Goal: Information Seeking & Learning: Check status

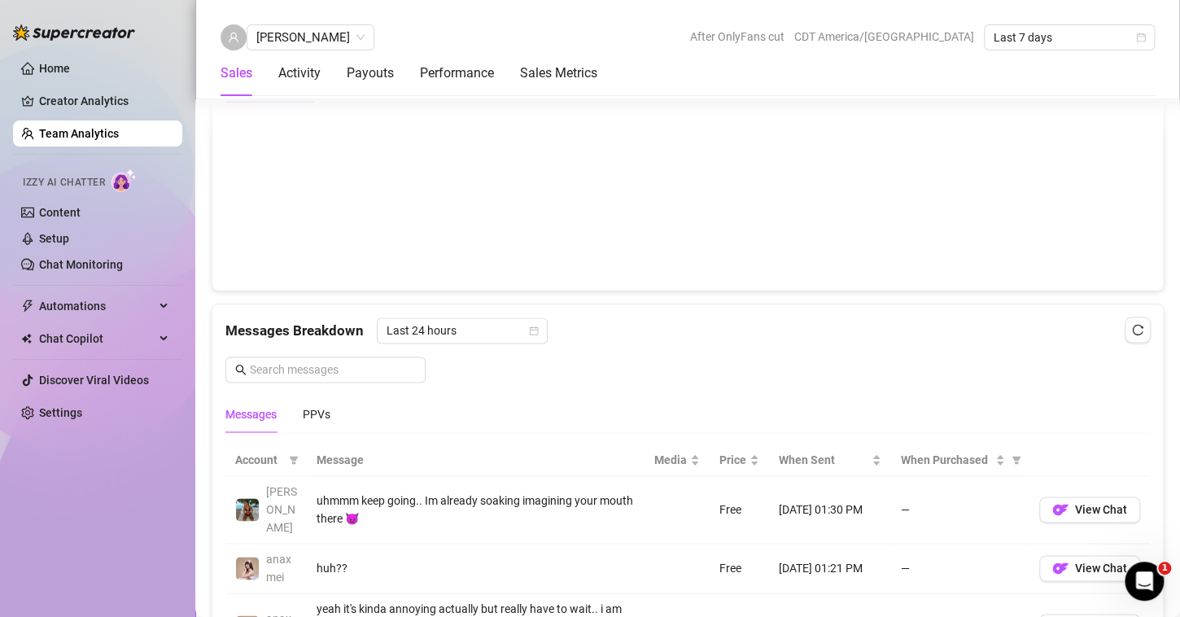
scroll to position [952, 0]
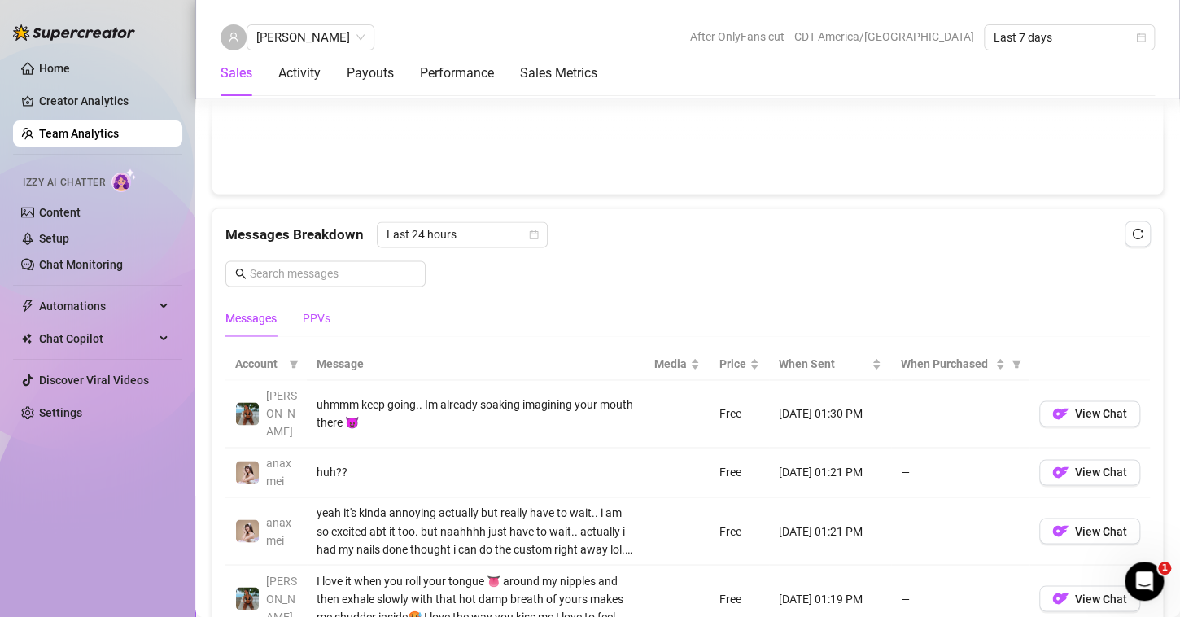
drag, startPoint x: 319, startPoint y: 313, endPoint x: 432, endPoint y: 315, distance: 113.1
click at [319, 313] on div "PPVs" at bounding box center [317, 318] width 28 height 18
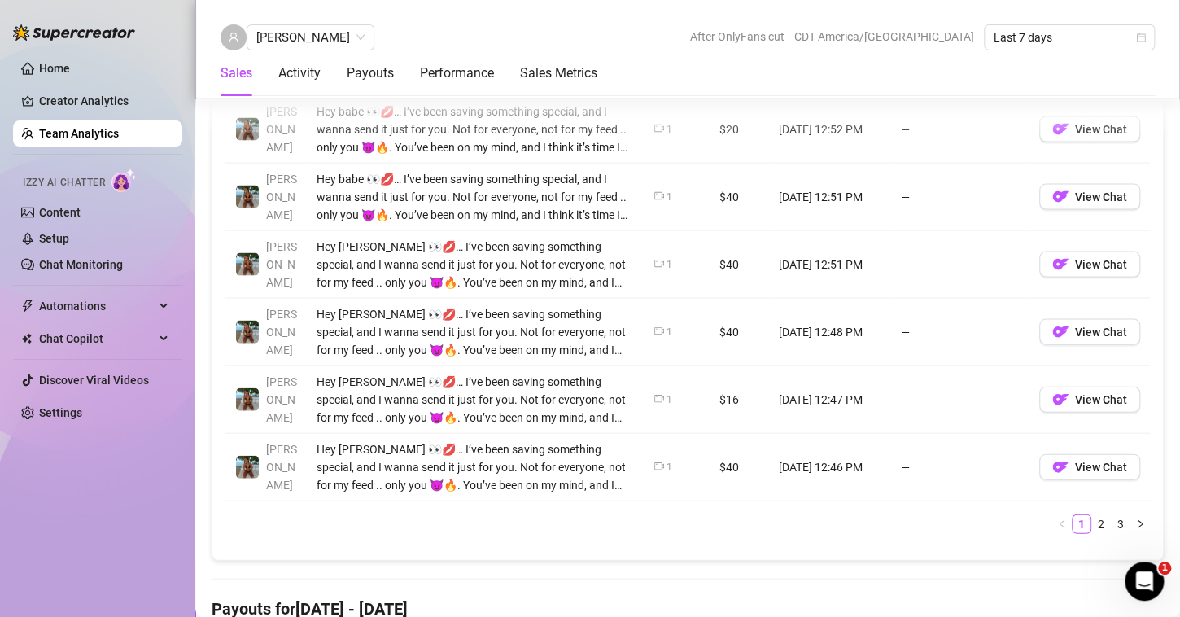
scroll to position [1533, 0]
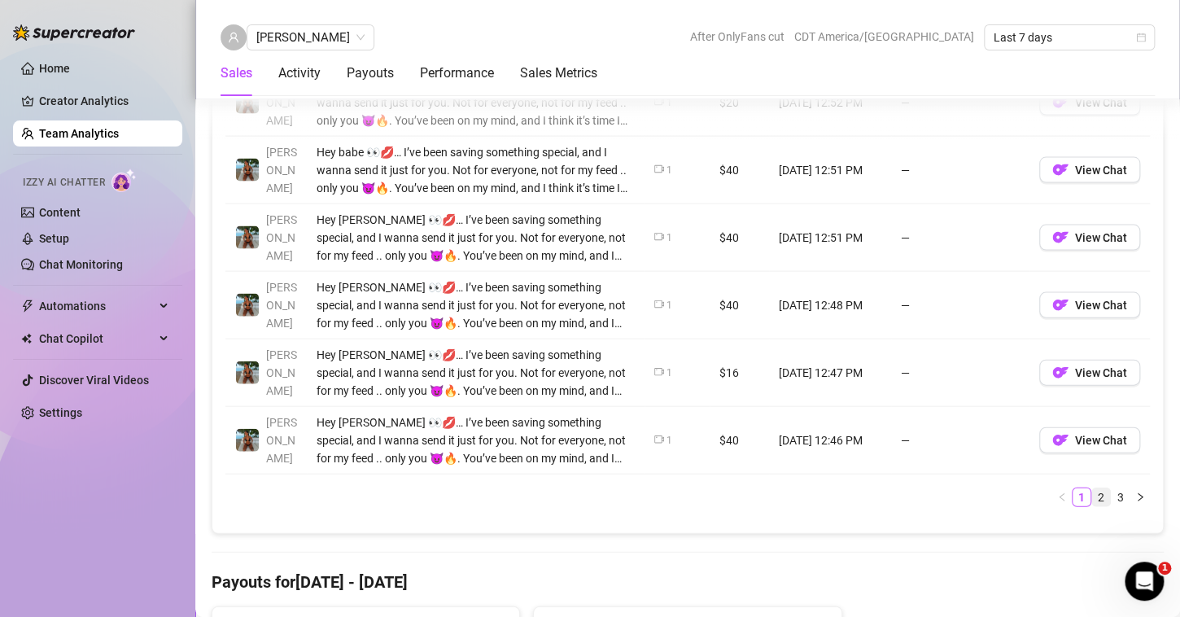
click at [1092, 492] on link "2" at bounding box center [1101, 497] width 18 height 18
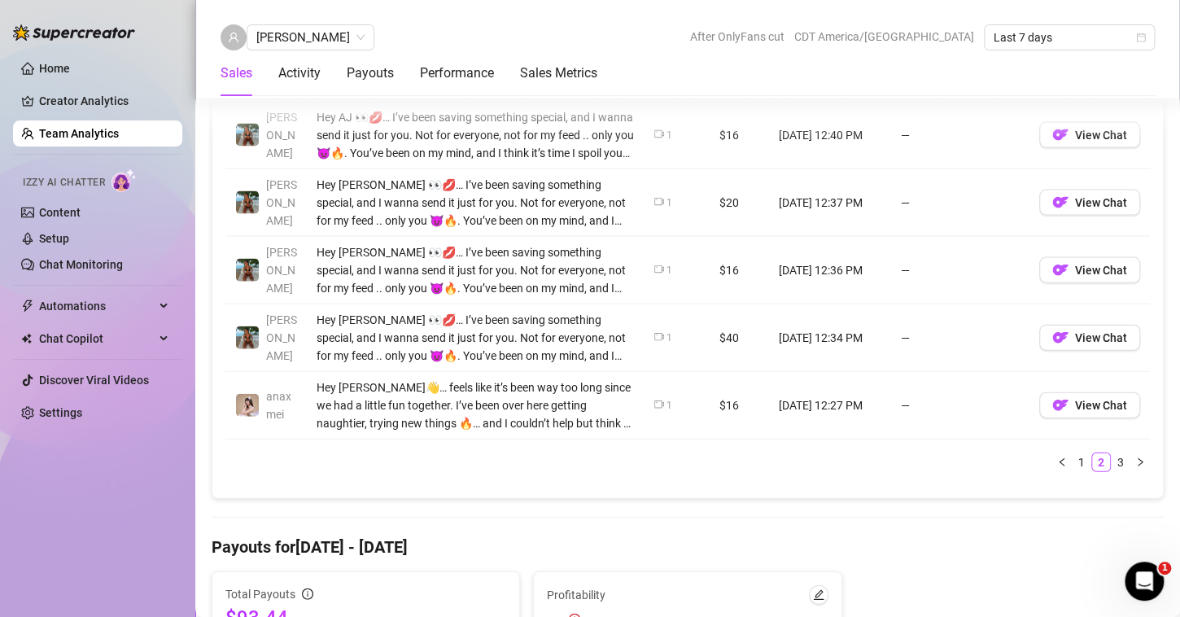
scroll to position [1567, 0]
click at [1112, 463] on link "3" at bounding box center [1121, 463] width 18 height 18
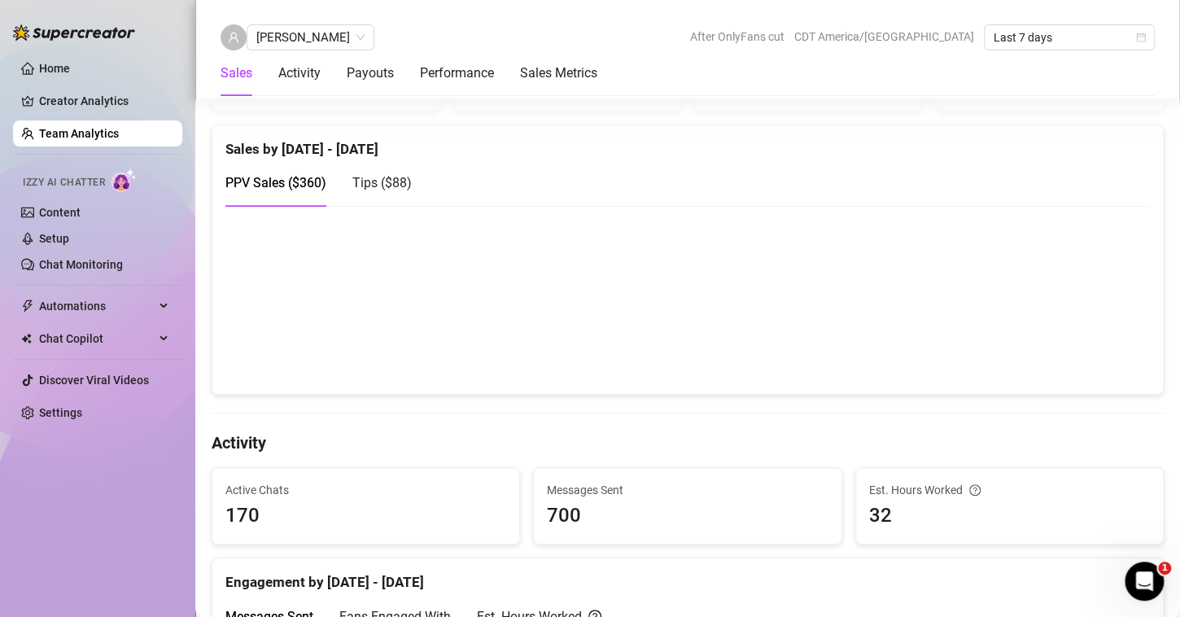
scroll to position [316, 0]
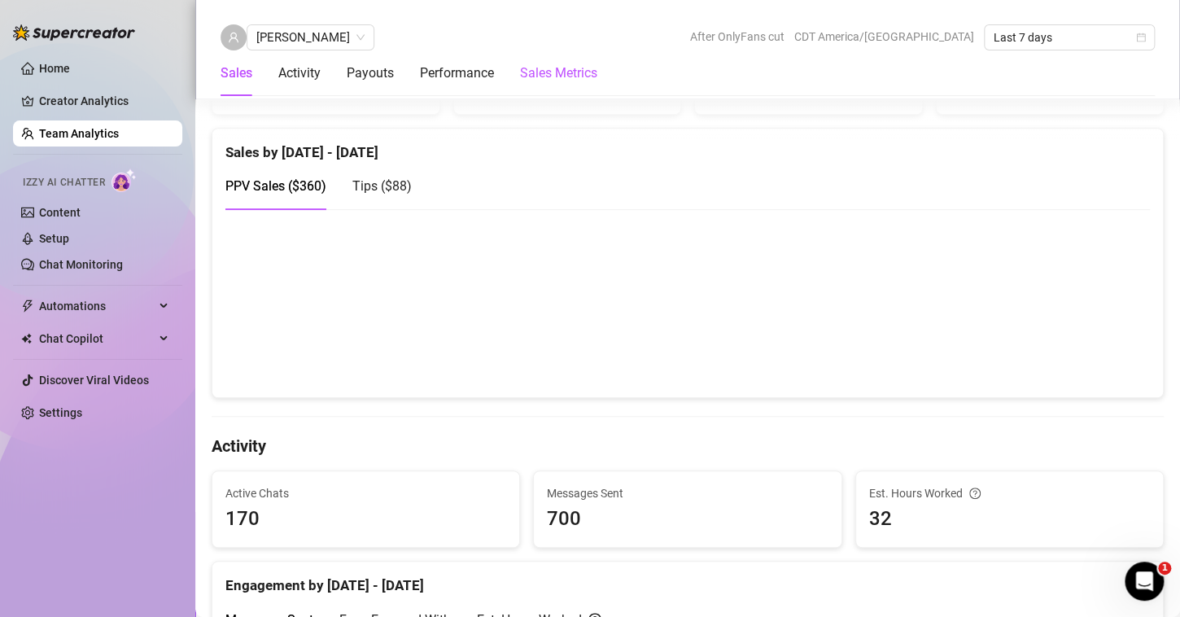
click at [544, 75] on Metrics "Sales Metrics" at bounding box center [558, 73] width 77 height 20
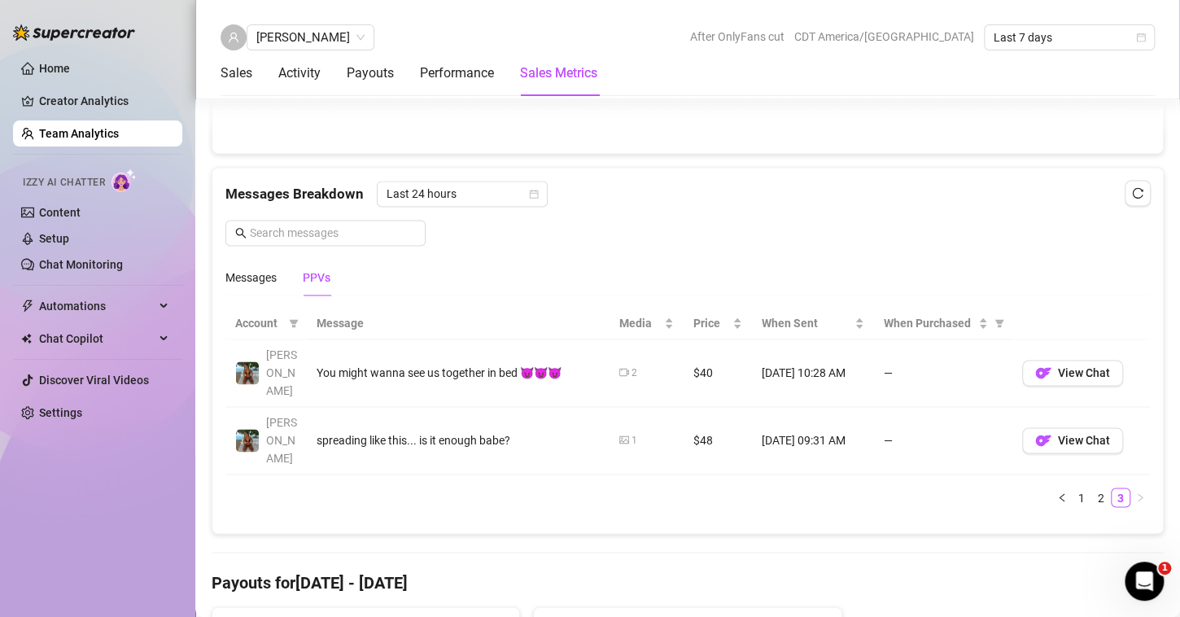
scroll to position [994, 0]
click at [530, 194] on icon "calendar" at bounding box center [534, 193] width 9 height 9
click at [1073, 487] on link "1" at bounding box center [1082, 496] width 18 height 18
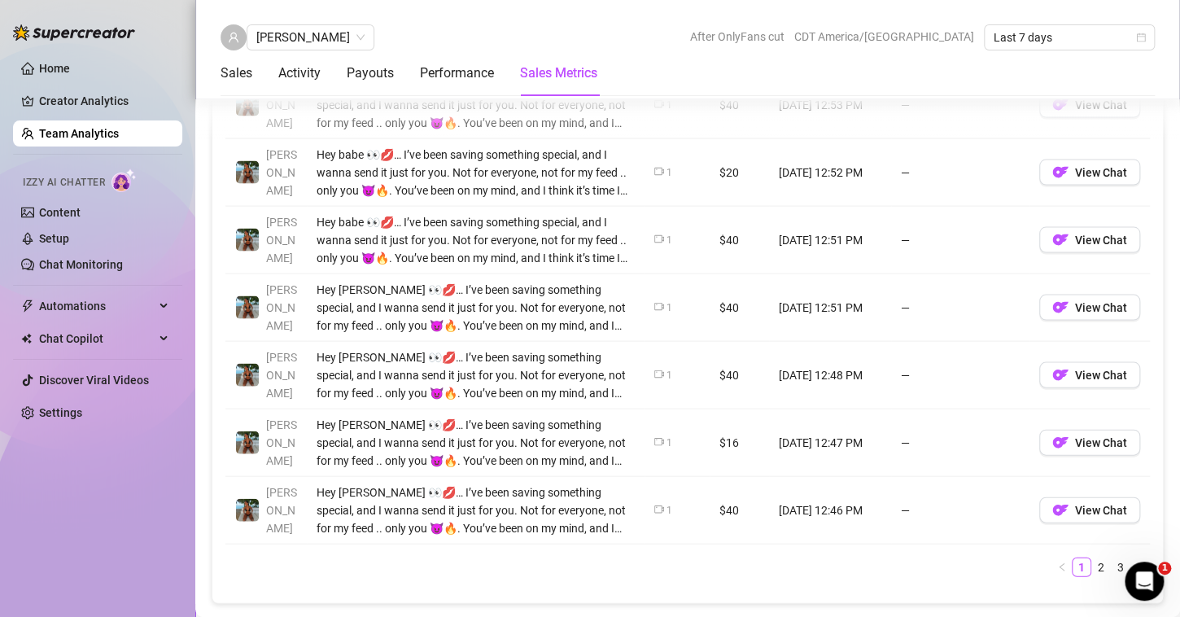
scroll to position [1462, 0]
click at [1092, 562] on link "2" at bounding box center [1101, 568] width 18 height 18
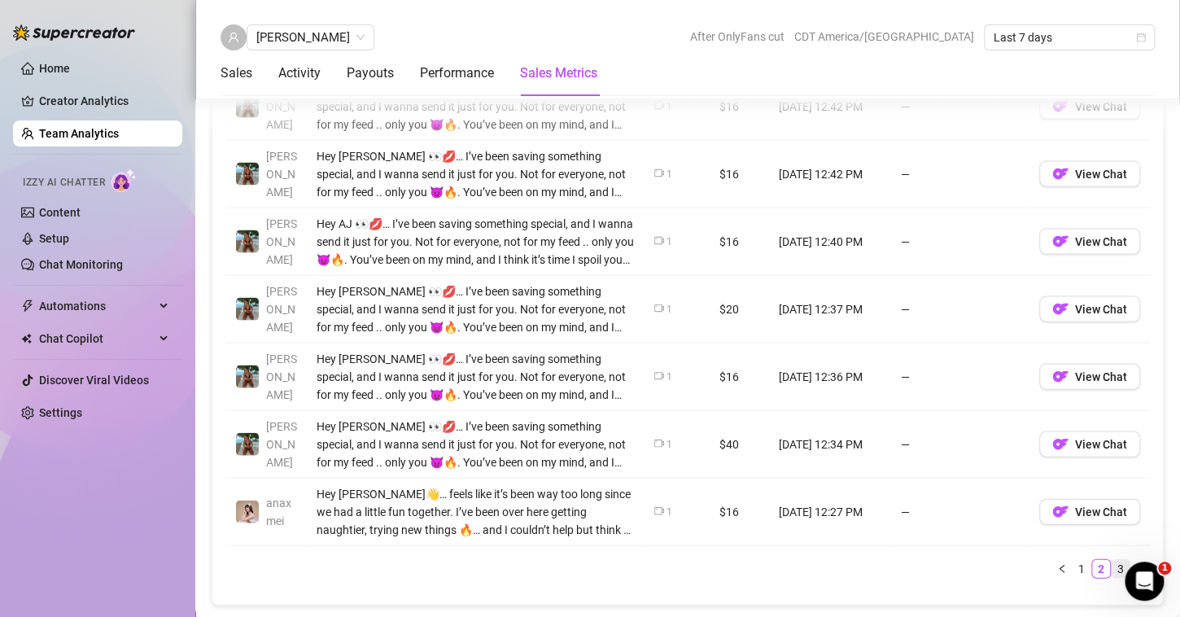
click at [1112, 563] on link "3" at bounding box center [1121, 568] width 18 height 18
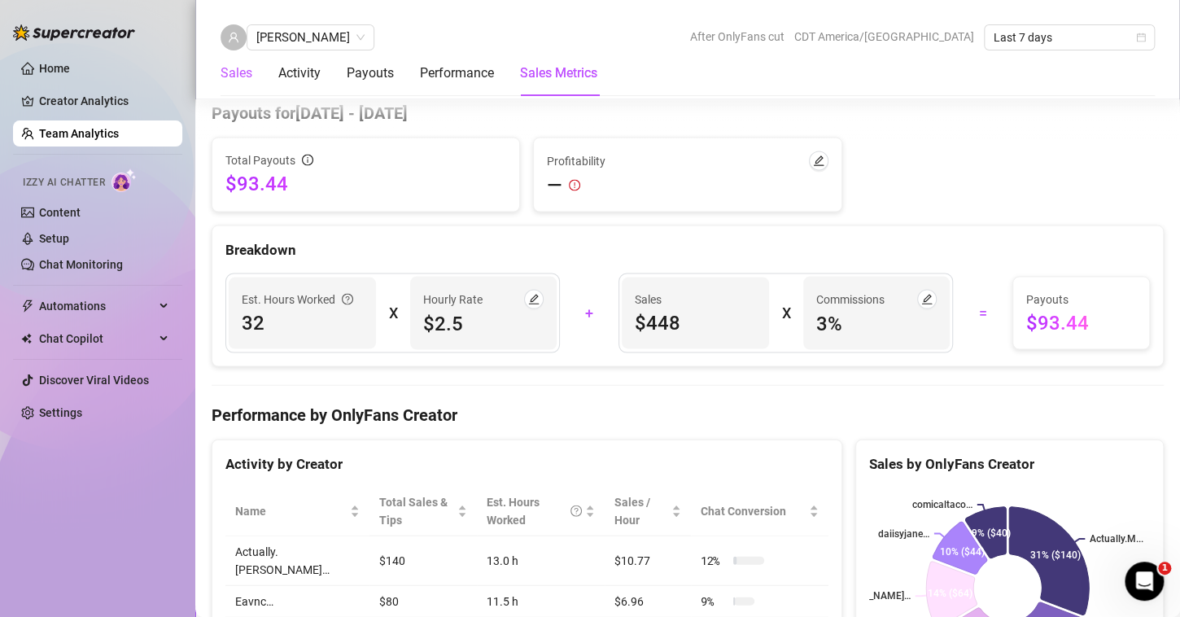
click at [227, 72] on div "Sales" at bounding box center [237, 73] width 32 height 20
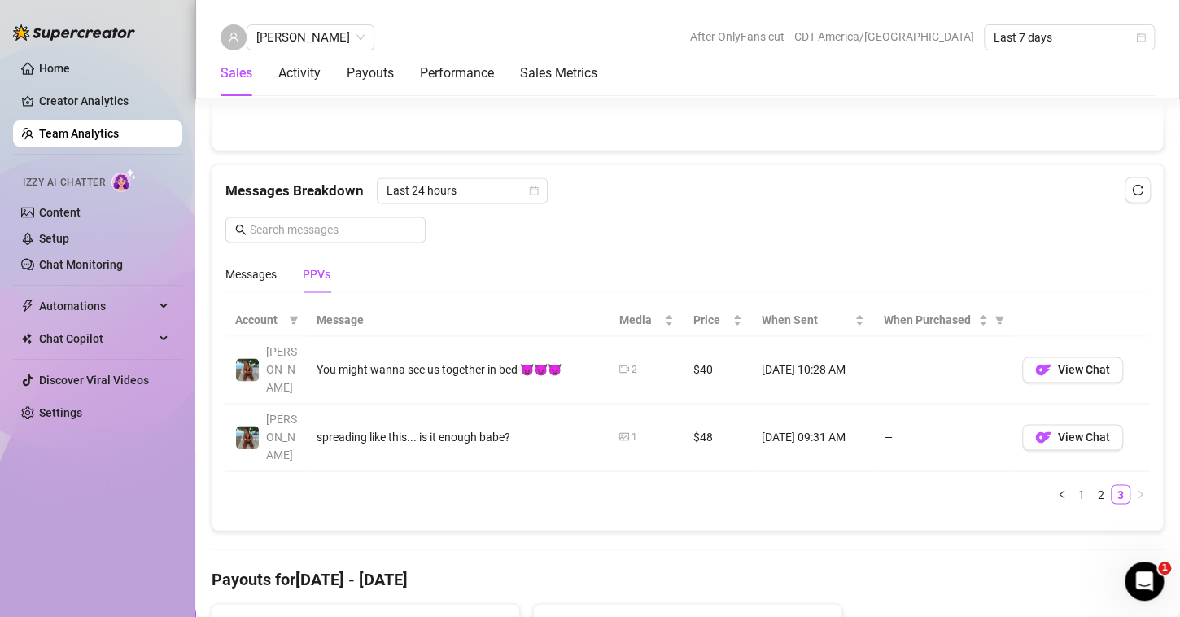
scroll to position [996, 0]
click at [1073, 485] on link "1" at bounding box center [1082, 494] width 18 height 18
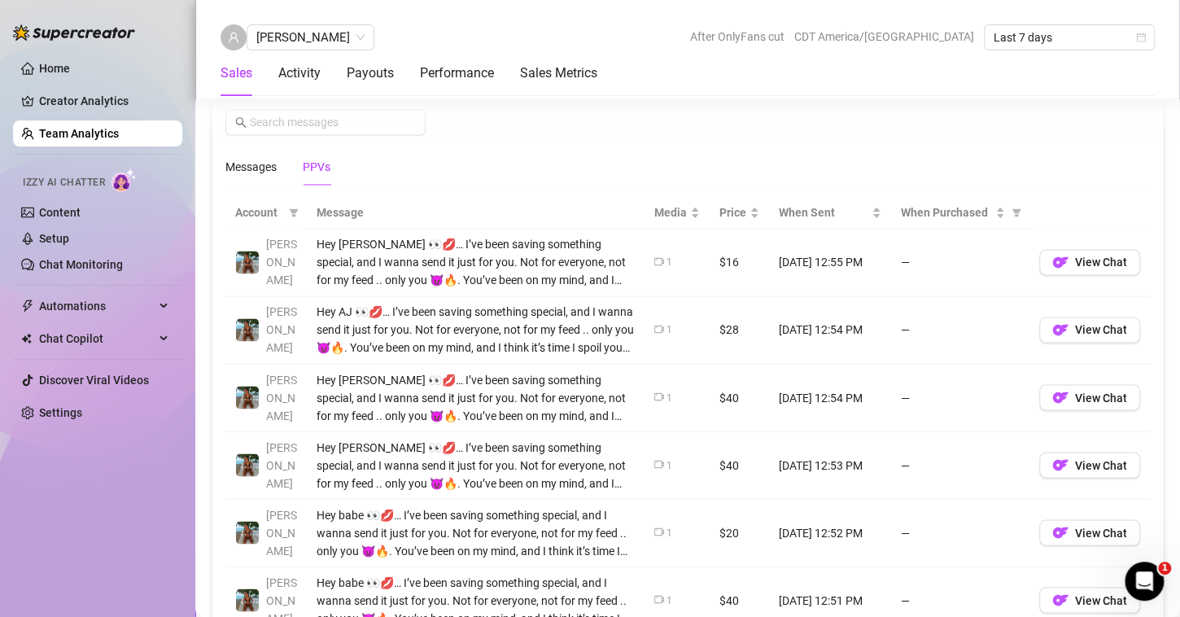
scroll to position [1104, 0]
click at [259, 166] on div "Messages" at bounding box center [250, 166] width 51 height 18
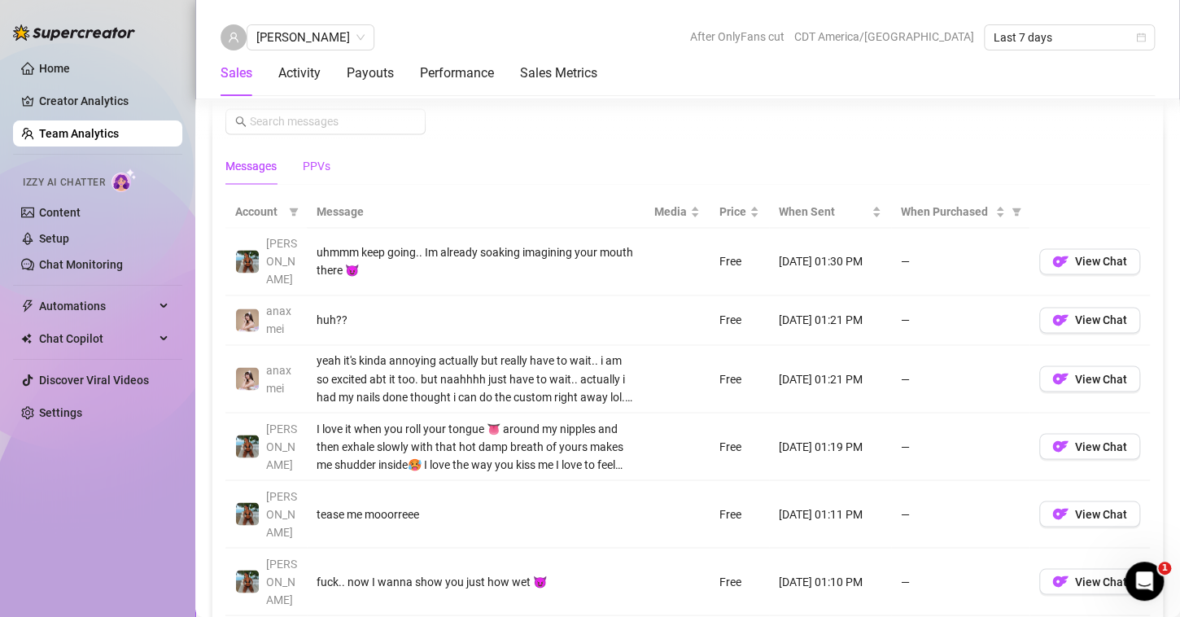
click at [308, 157] on div "PPVs" at bounding box center [317, 166] width 28 height 18
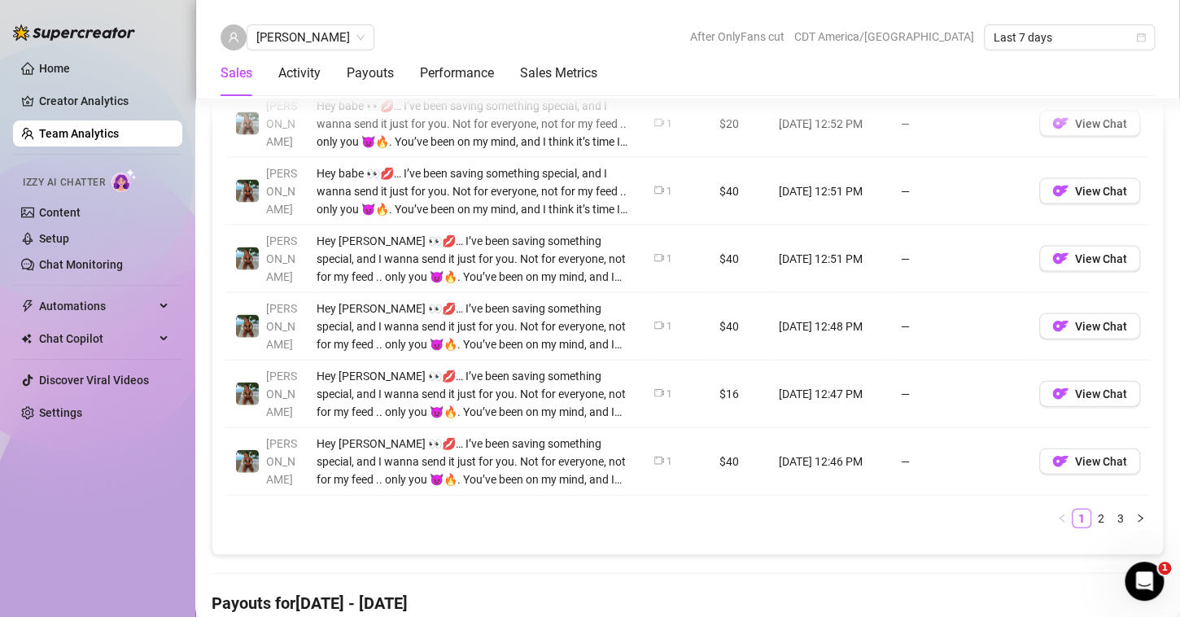
scroll to position [1520, 0]
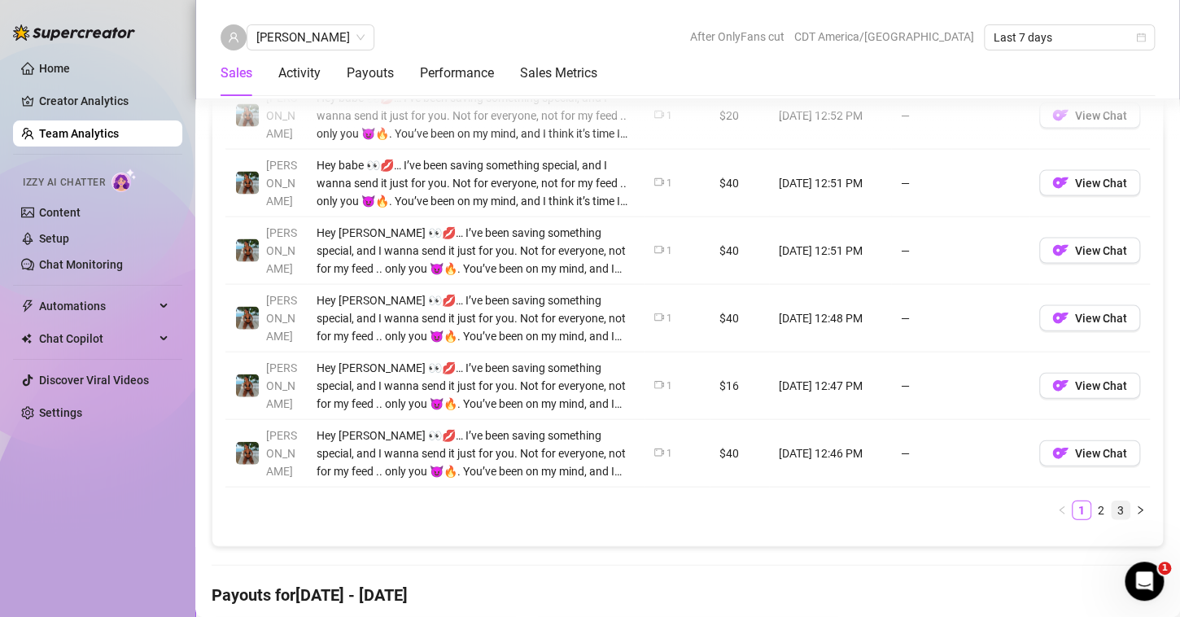
click at [1112, 501] on link "3" at bounding box center [1121, 510] width 18 height 18
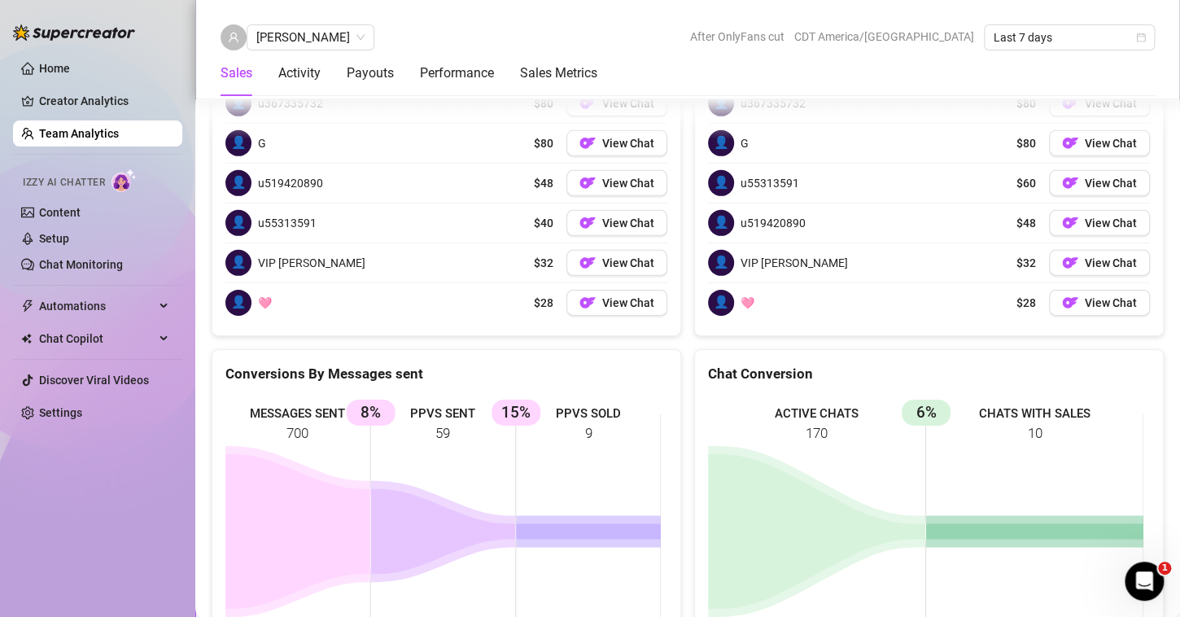
scroll to position [2597, 0]
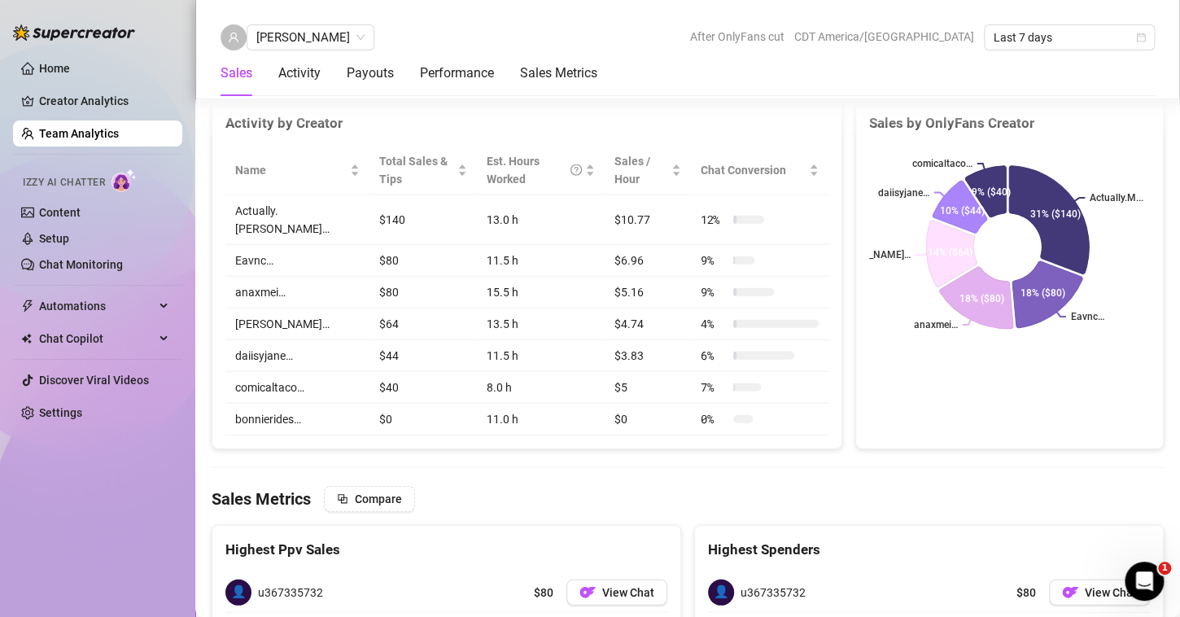
drag, startPoint x: 1108, startPoint y: 500, endPoint x: 1129, endPoint y: 390, distance: 111.7
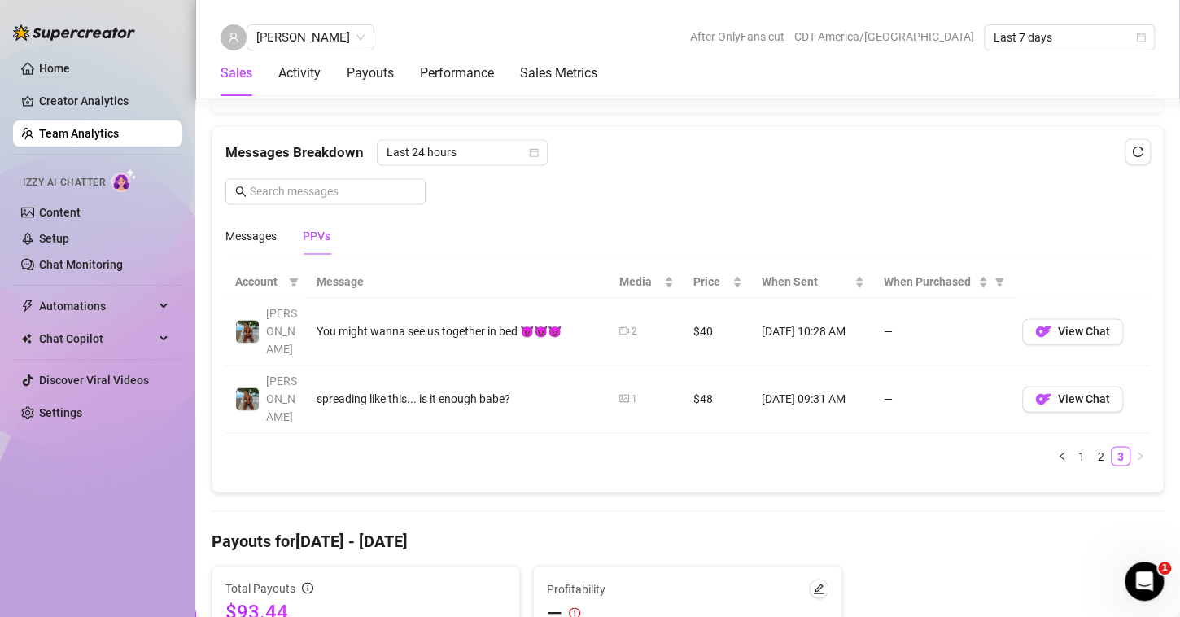
scroll to position [1031, 0]
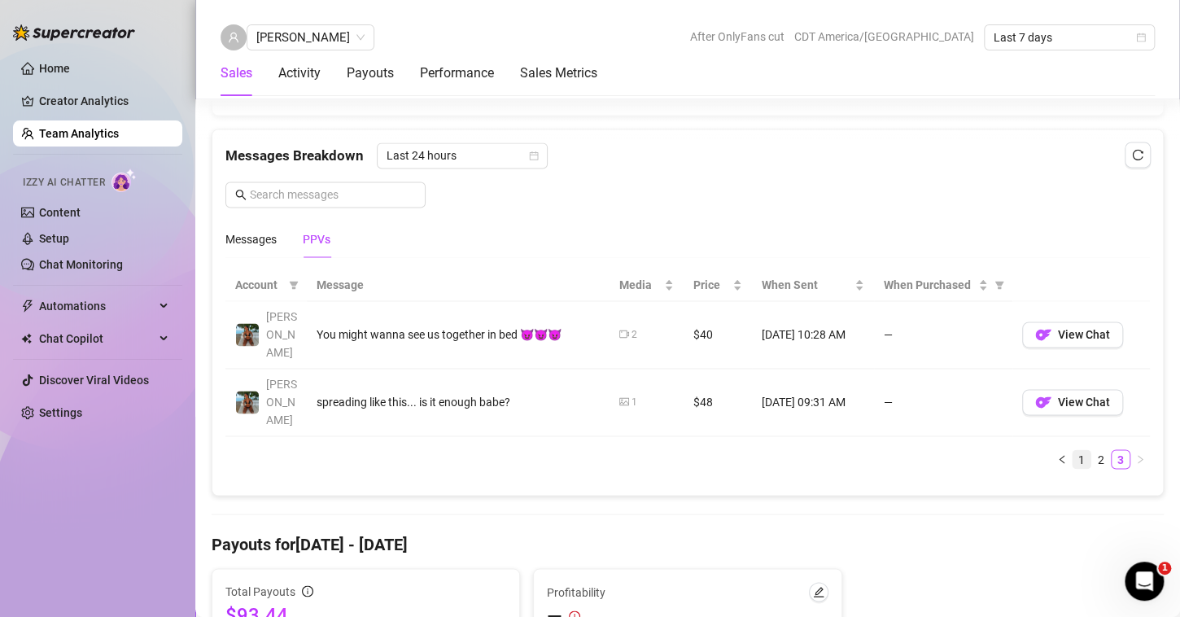
click at [1073, 450] on link "1" at bounding box center [1082, 459] width 18 height 18
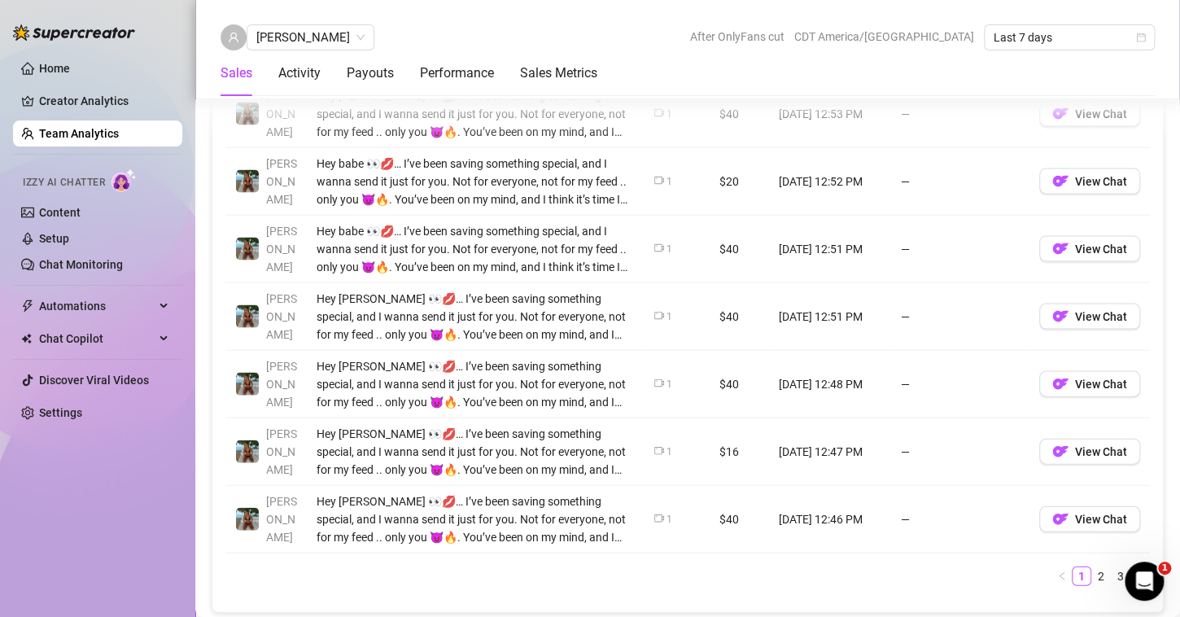
scroll to position [1540, 0]
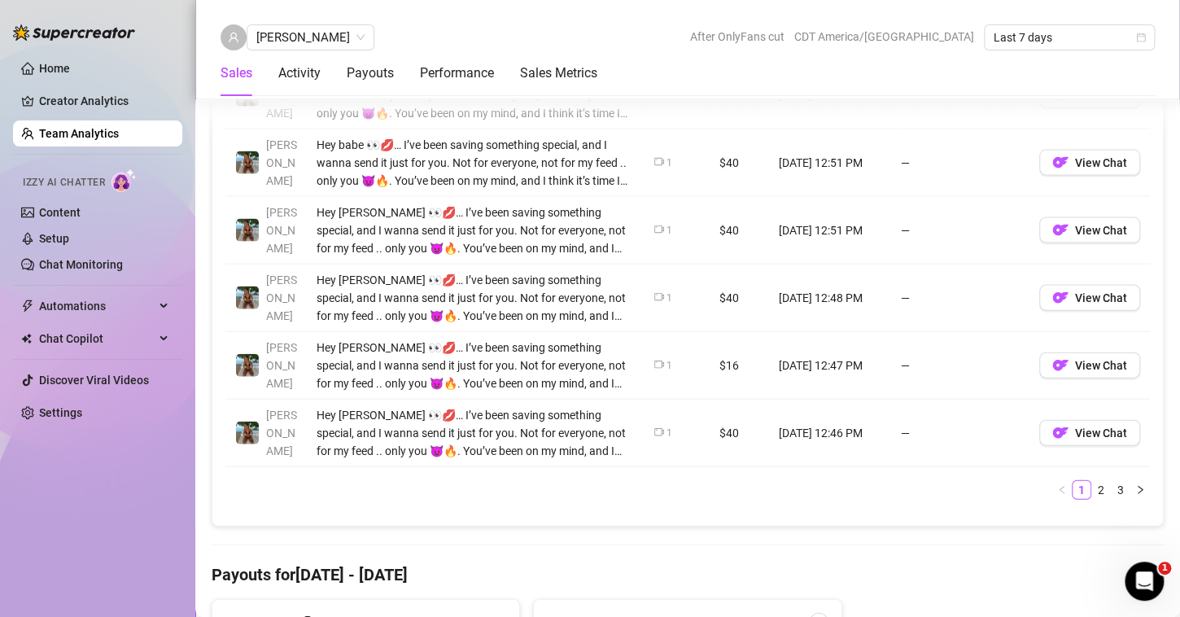
click at [729, 513] on div "Account Message Media Price When Sent When Purchased [PERSON_NAME] Hey [PERSON_…" at bounding box center [687, 136] width 950 height 779
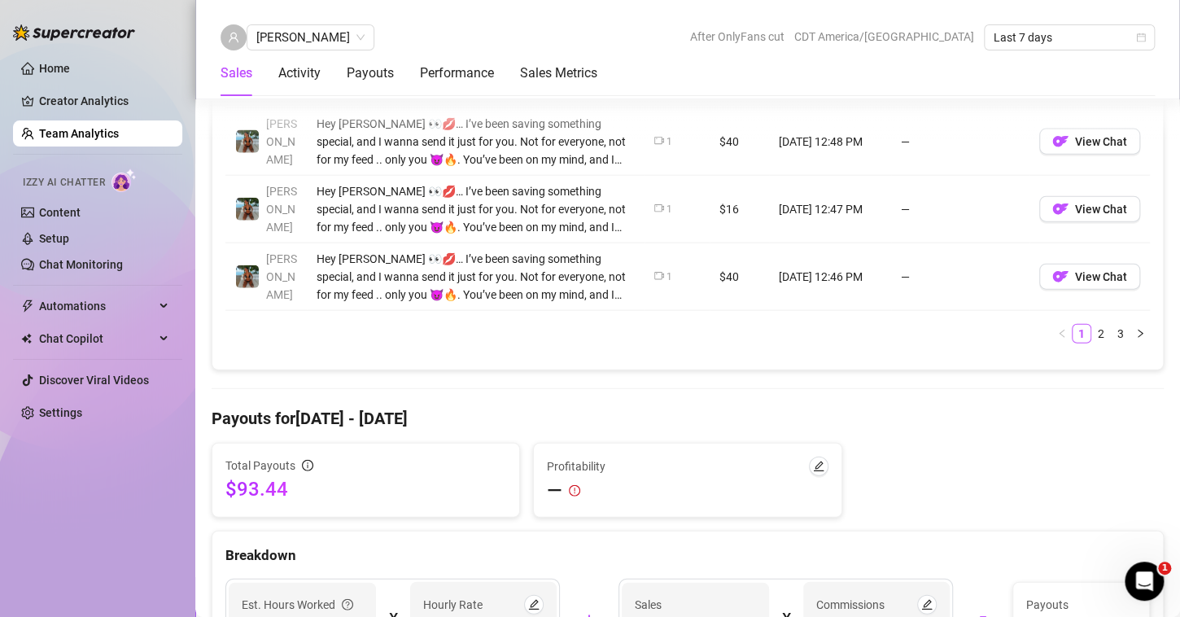
click at [729, 513] on div "Total Payouts $93.44 Profitability — Breakdown Est. Hours Worked 32 X Hourly Ra…" at bounding box center [688, 557] width 952 height 229
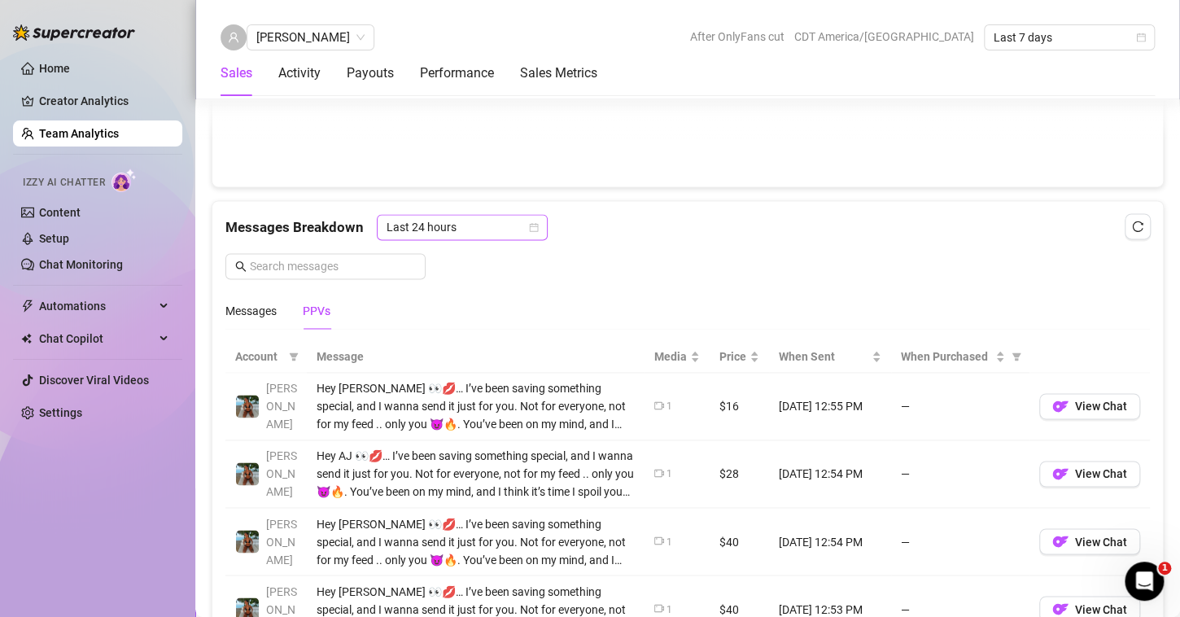
scroll to position [957, 0]
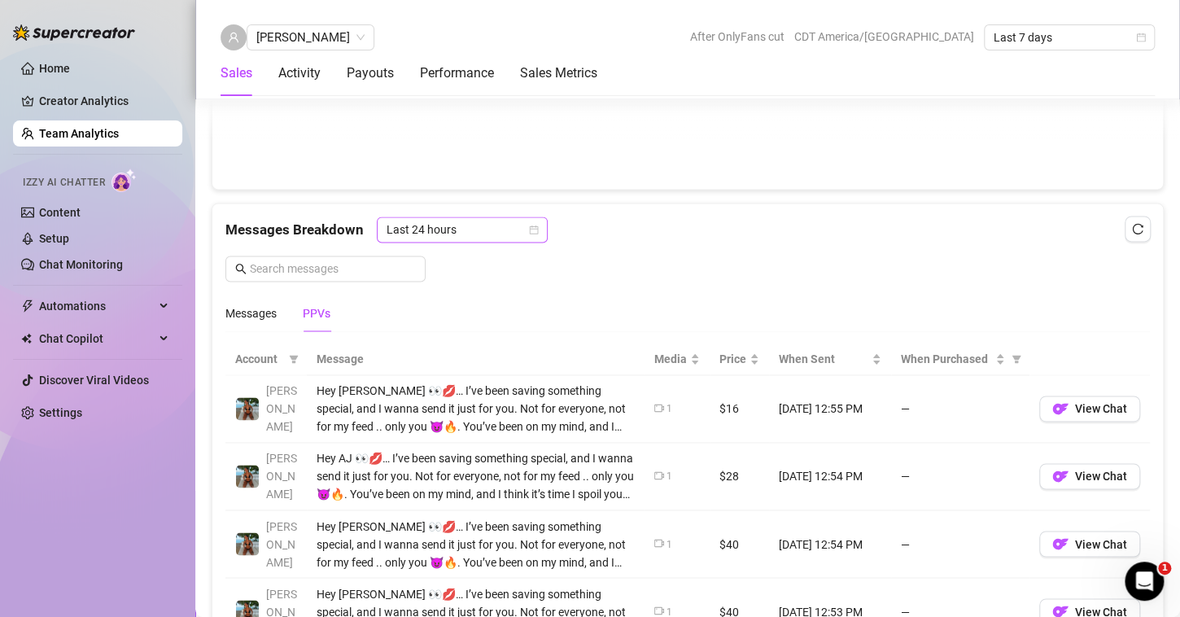
click at [530, 229] on icon "calendar" at bounding box center [534, 230] width 10 height 10
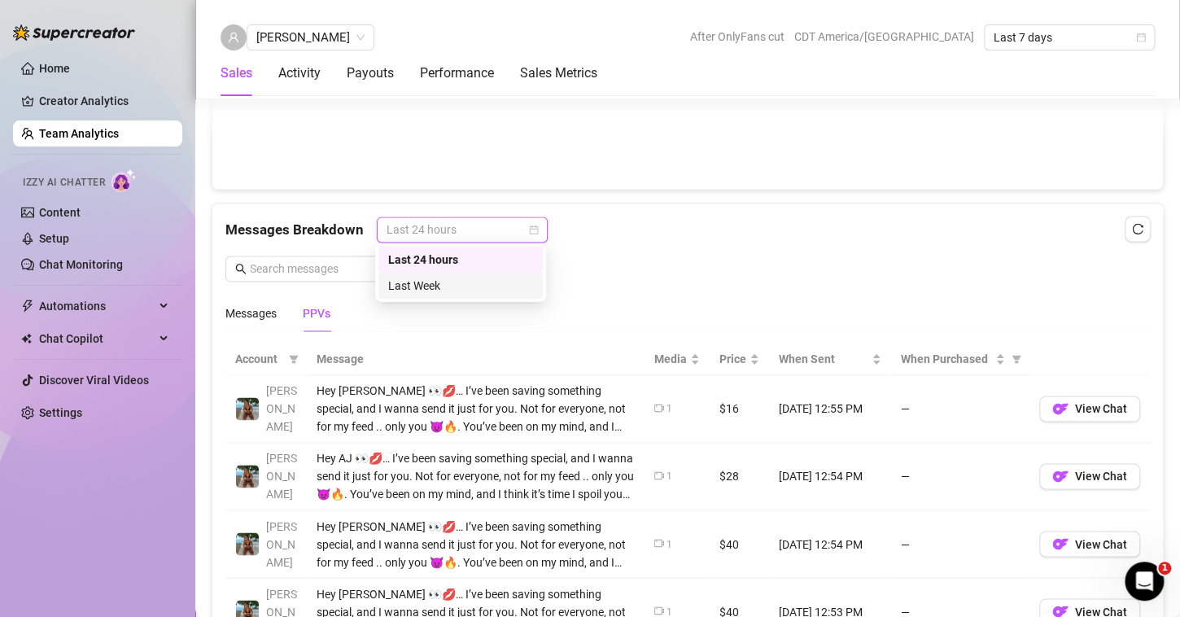
click at [427, 287] on div "Last Week" at bounding box center [460, 286] width 145 height 18
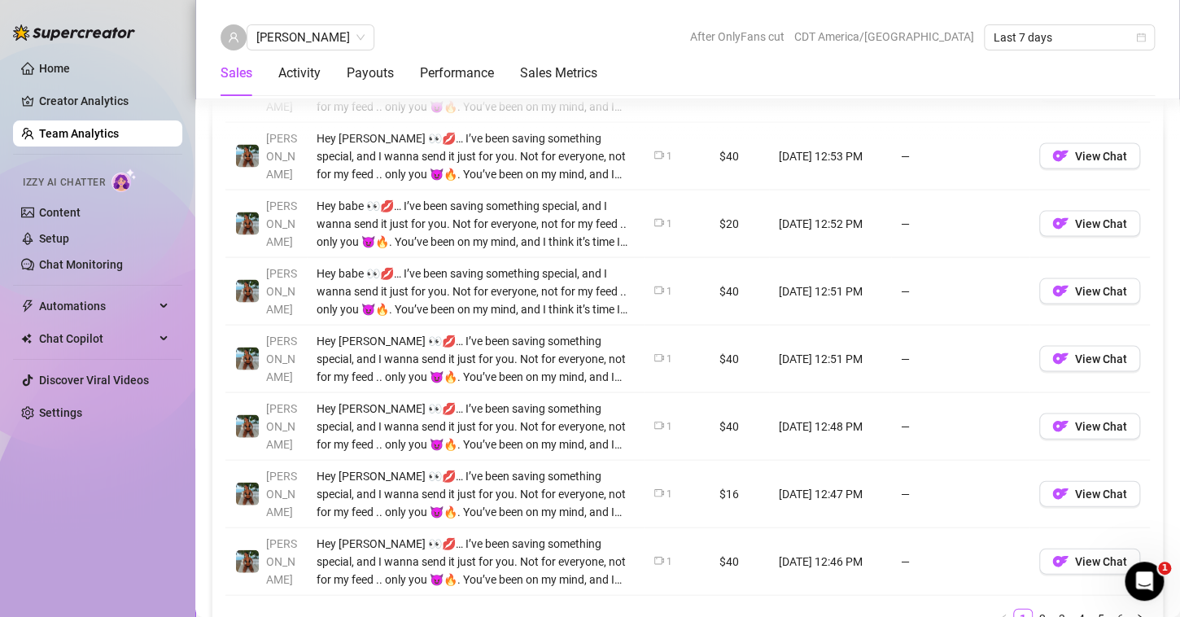
scroll to position [1533, 0]
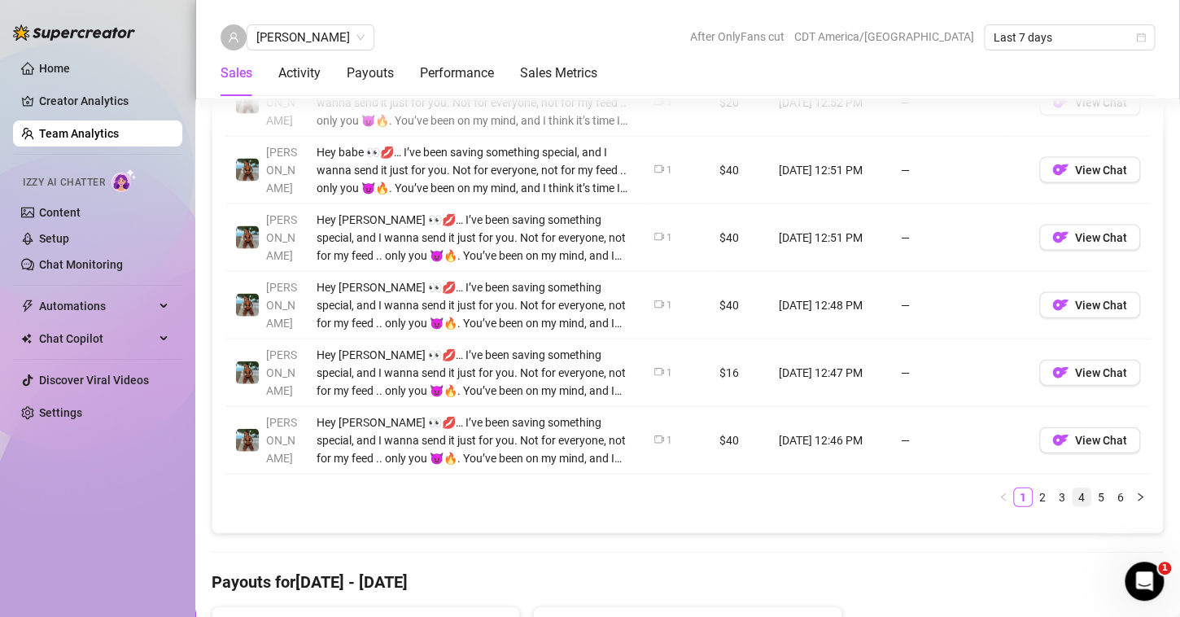
click at [1073, 492] on link "4" at bounding box center [1082, 497] width 18 height 18
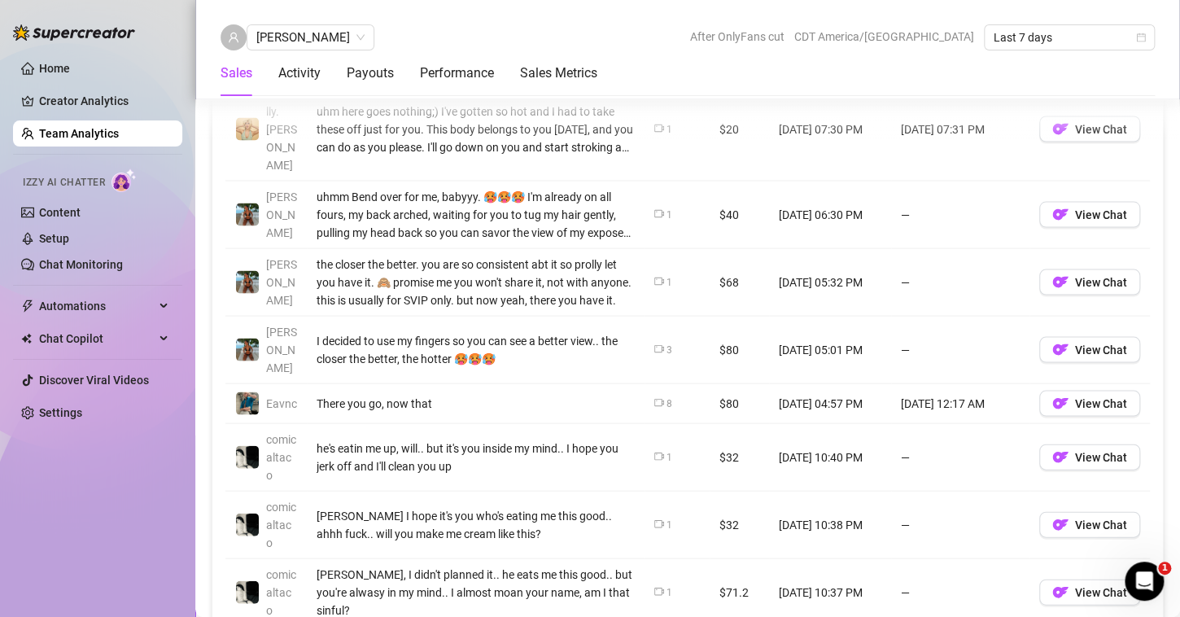
scroll to position [1426, 0]
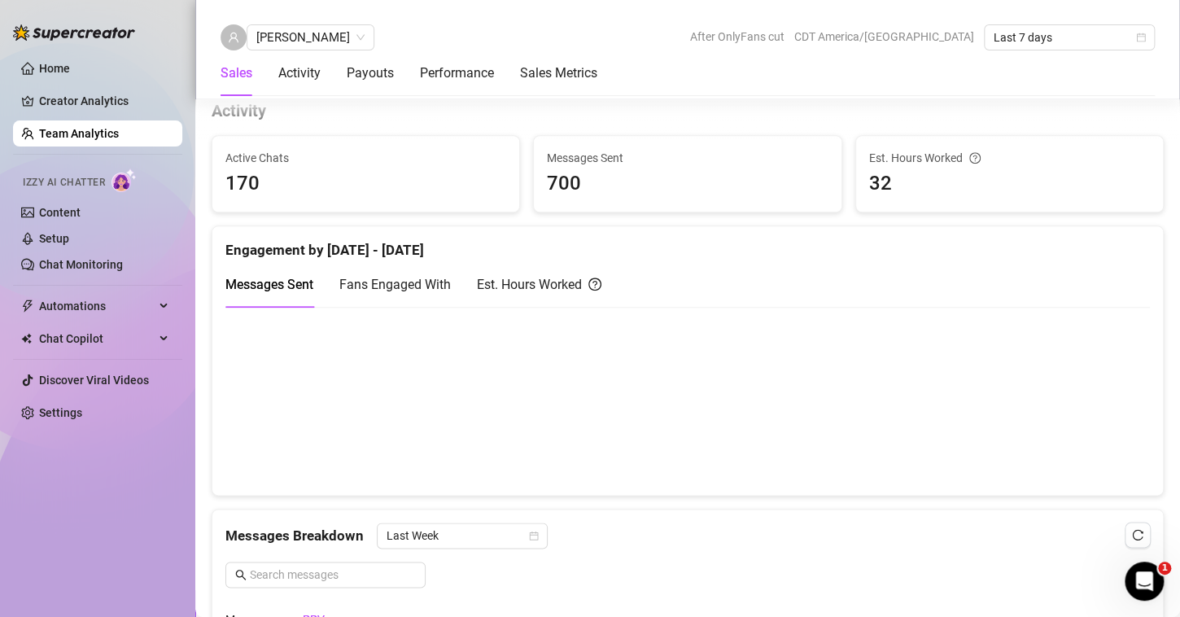
scroll to position [647, 0]
